Goal: Transaction & Acquisition: Book appointment/travel/reservation

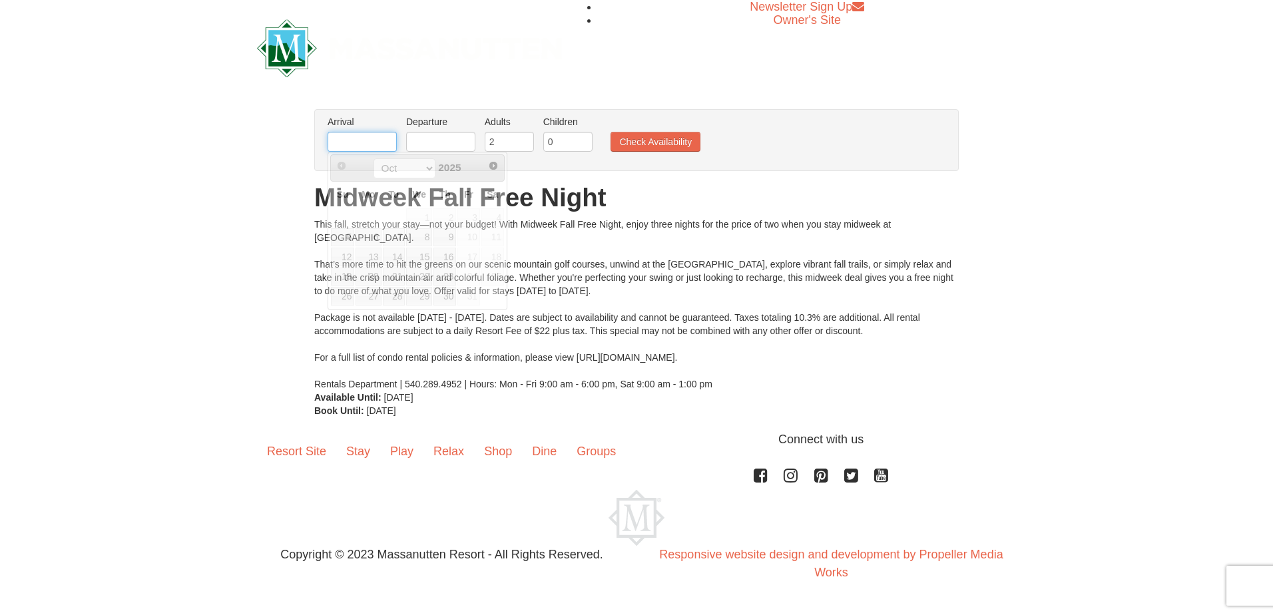
click at [381, 139] on input "text" at bounding box center [362, 142] width 69 height 20
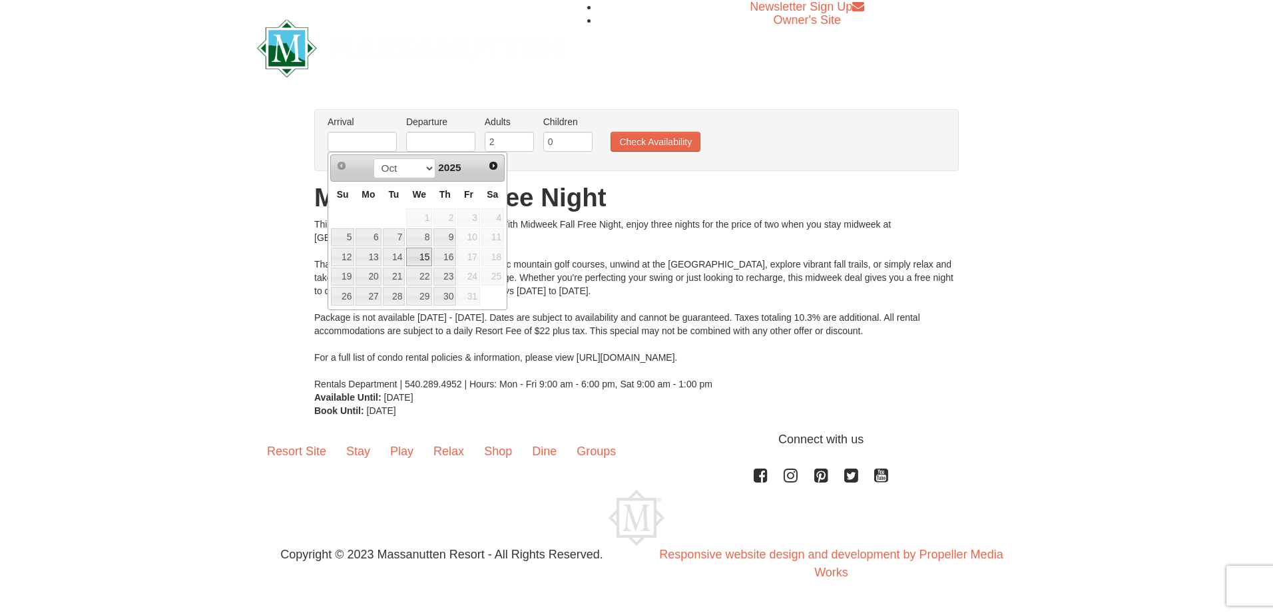
click at [417, 252] on link "15" at bounding box center [419, 257] width 26 height 19
type input "[DATE]"
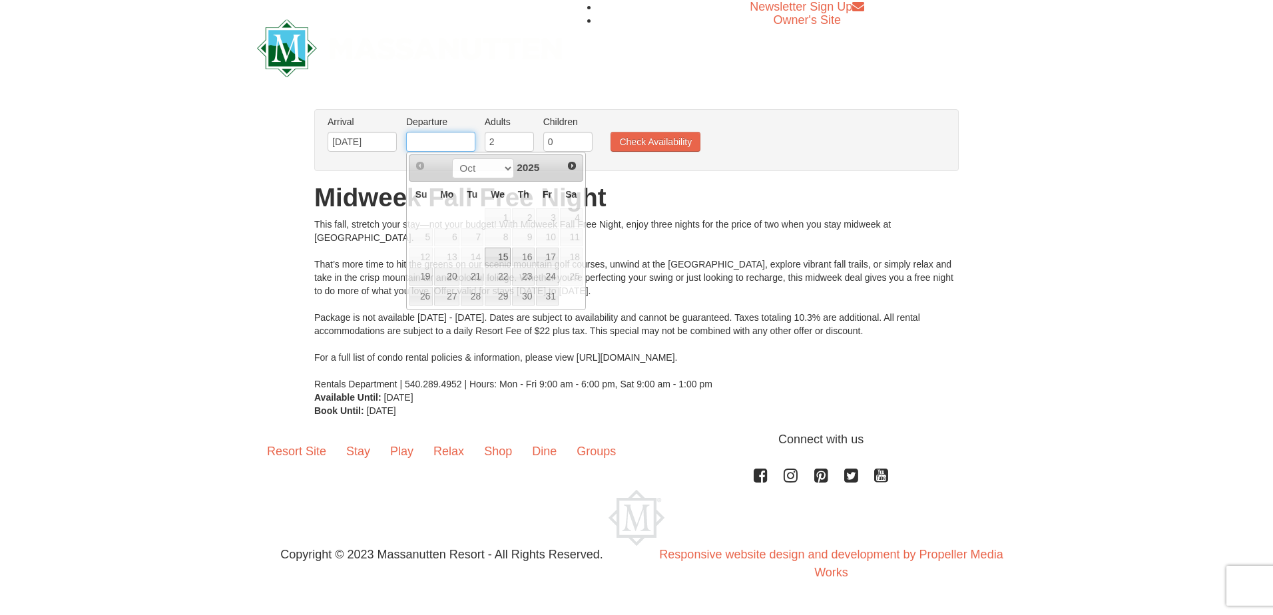
click at [467, 144] on input "text" at bounding box center [440, 142] width 69 height 20
click at [555, 258] on link "17" at bounding box center [547, 257] width 23 height 19
type input "[DATE]"
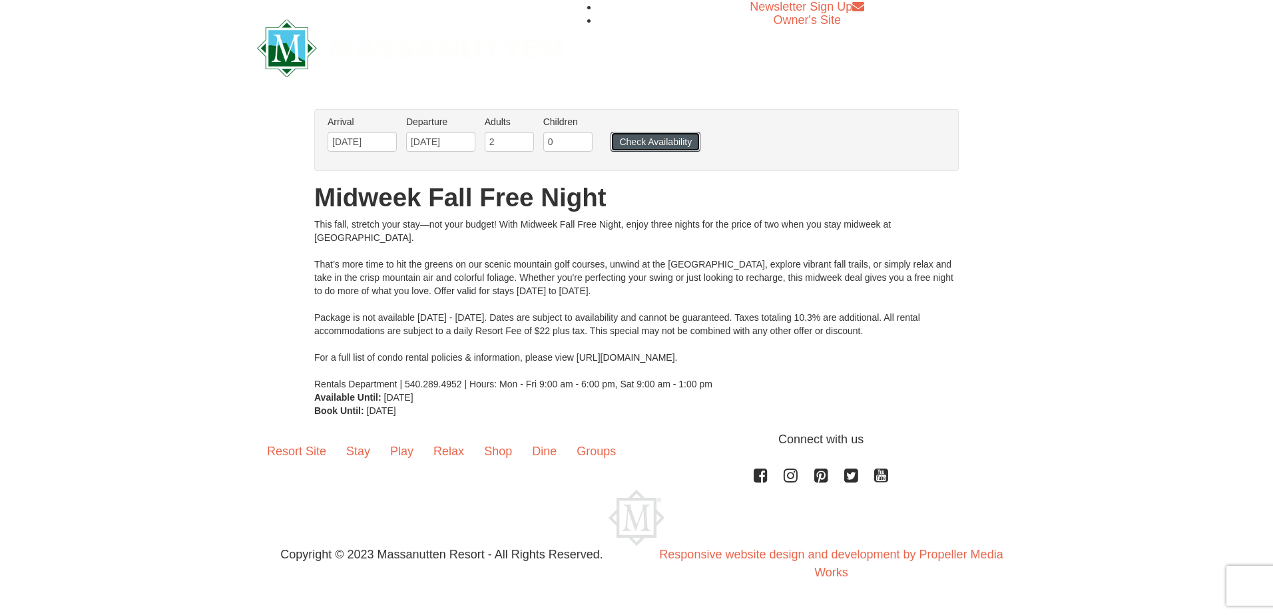
click at [643, 140] on button "Check Availability" at bounding box center [656, 142] width 90 height 20
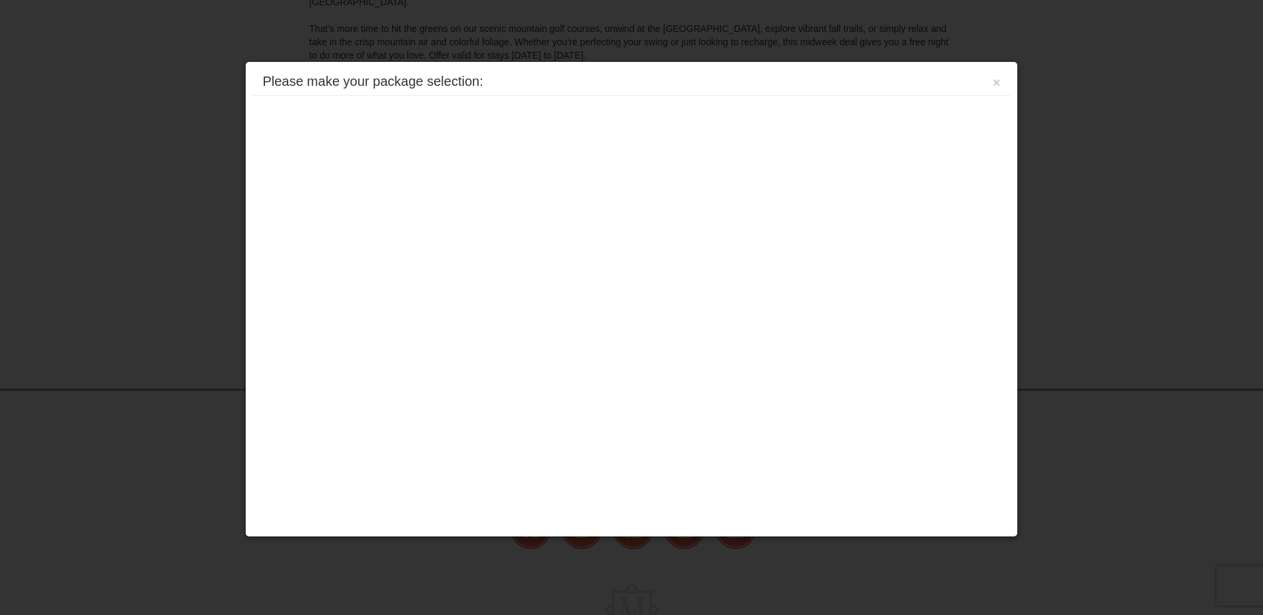
scroll to position [296, 0]
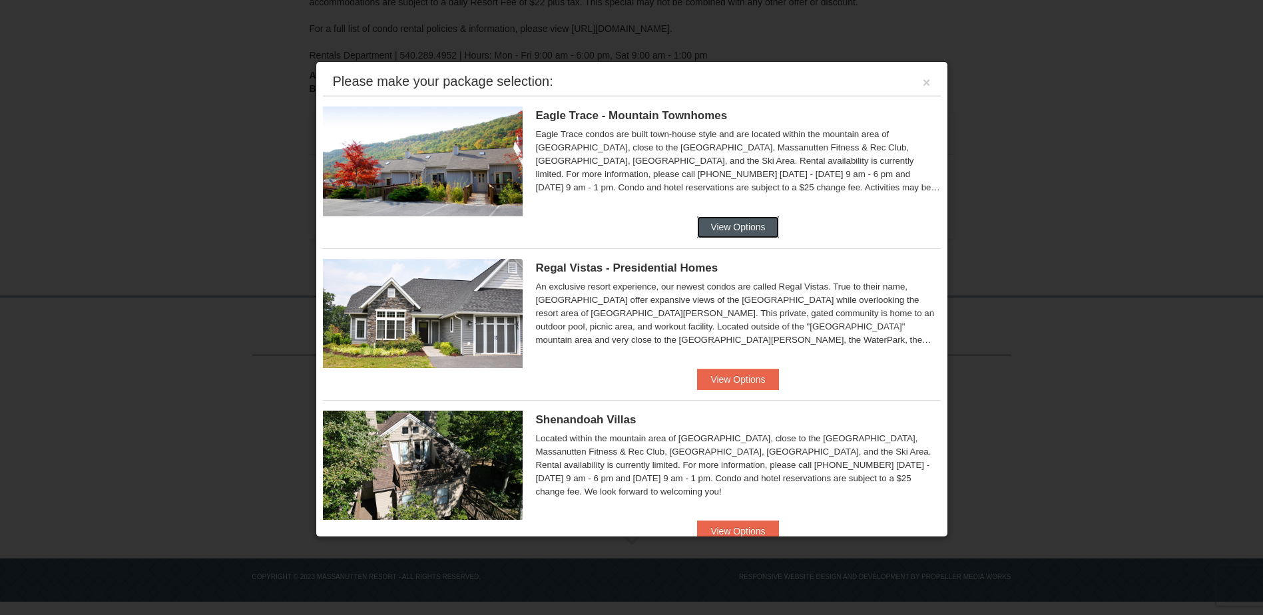
click at [739, 223] on button "View Options" at bounding box center [737, 226] width 81 height 21
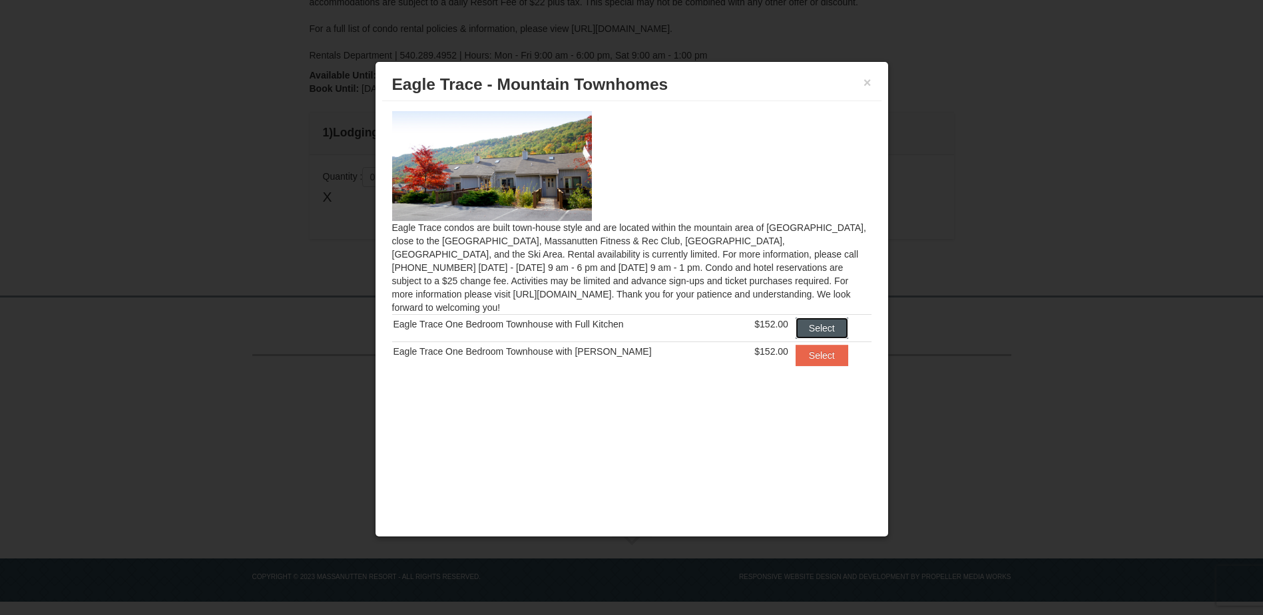
click at [812, 318] on button "Select" at bounding box center [822, 328] width 53 height 21
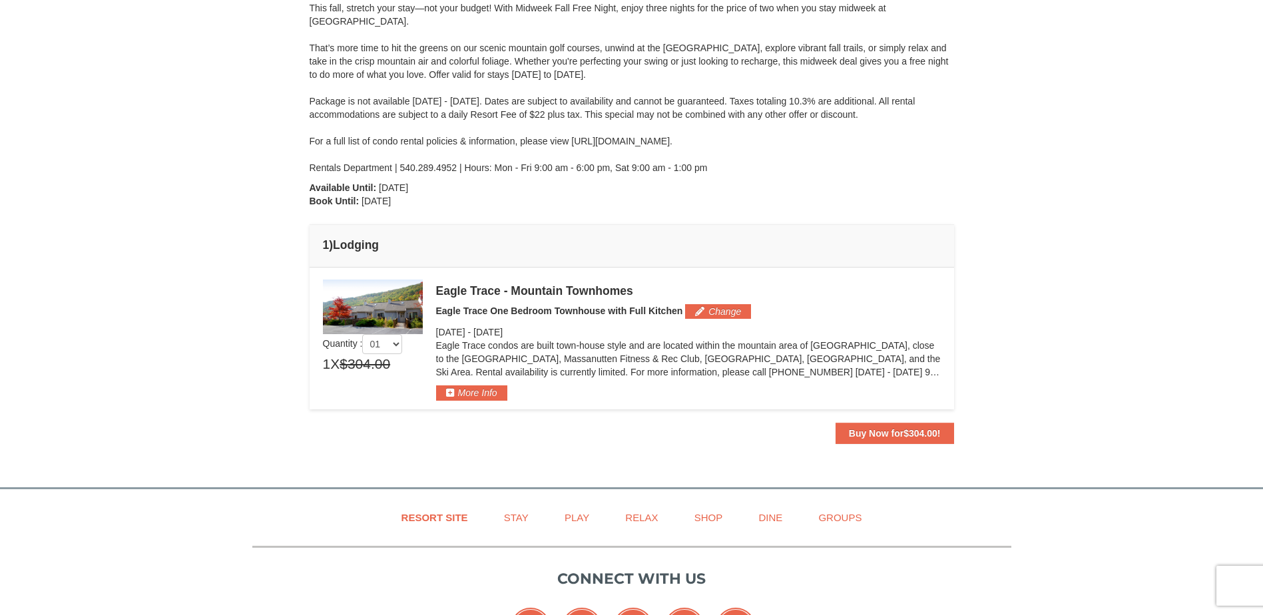
scroll to position [200, 0]
